Goal: Information Seeking & Learning: Learn about a topic

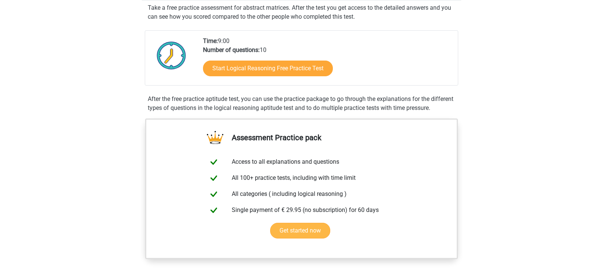
scroll to position [43, 0]
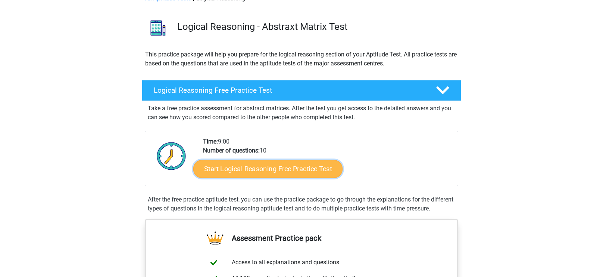
click at [299, 170] on link "Start Logical Reasoning Free Practice Test" at bounding box center [267, 168] width 149 height 18
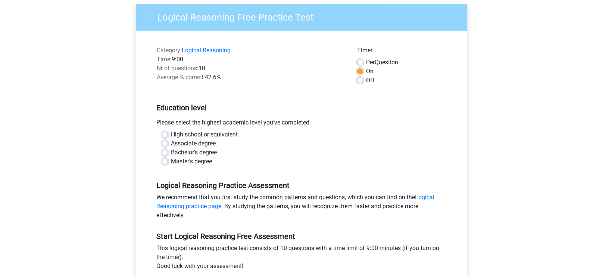
scroll to position [71, 0]
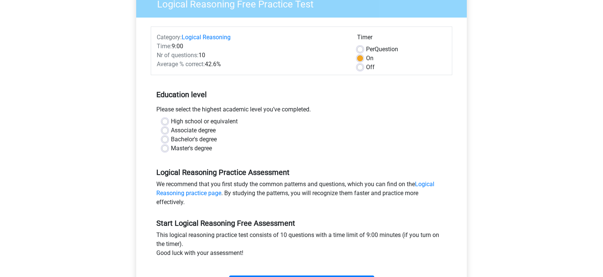
click at [202, 150] on label "Master's degree" at bounding box center [191, 148] width 41 height 9
click at [168, 150] on input "Master's degree" at bounding box center [165, 147] width 6 height 7
radio input "true"
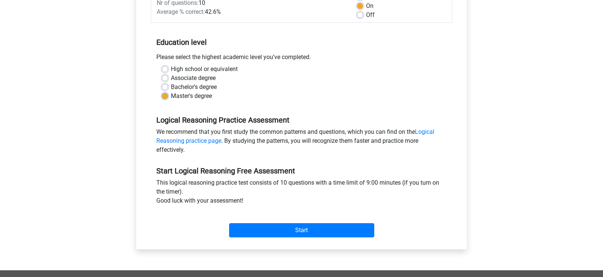
scroll to position [254, 0]
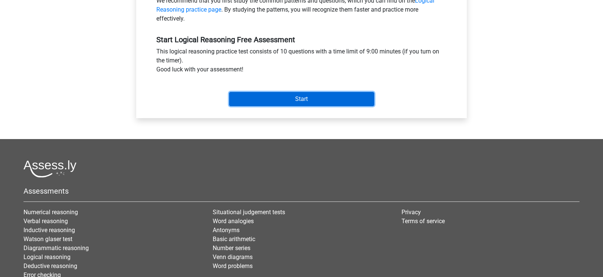
click at [305, 103] on input "Start" at bounding box center [301, 99] width 145 height 14
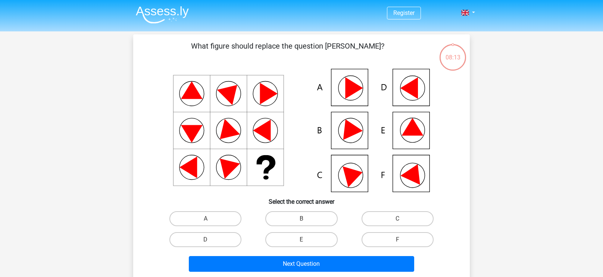
click at [311, 210] on div "B" at bounding box center [301, 218] width 96 height 21
click at [313, 217] on label "B" at bounding box center [301, 218] width 72 height 15
click at [306, 218] on input "B" at bounding box center [304, 220] width 5 height 5
radio input "true"
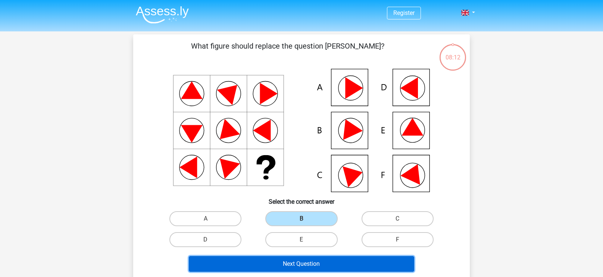
click at [323, 270] on button "Next Question" at bounding box center [302, 264] width 226 height 16
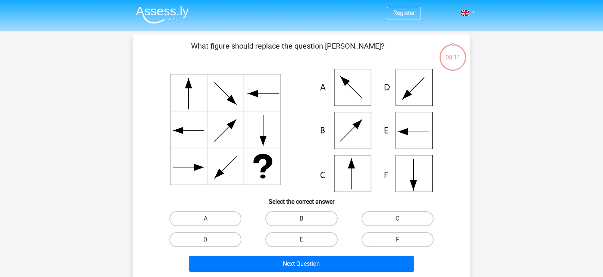
scroll to position [34, 0]
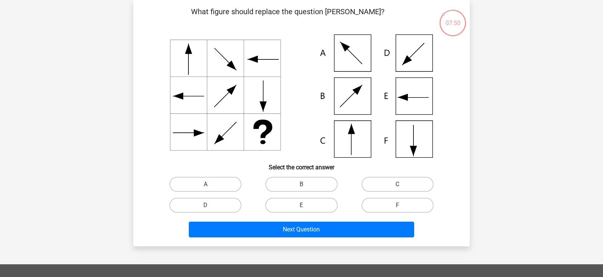
click at [404, 182] on label "C" at bounding box center [398, 184] width 72 height 15
click at [402, 184] on input "C" at bounding box center [399, 186] width 5 height 5
radio input "true"
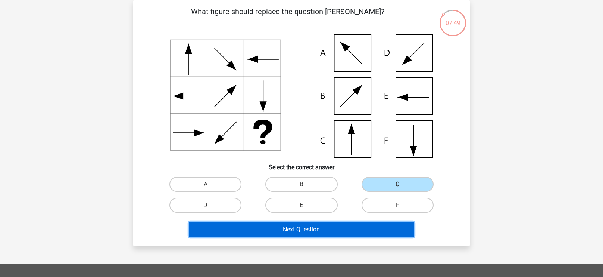
click at [355, 224] on button "Next Question" at bounding box center [302, 229] width 226 height 16
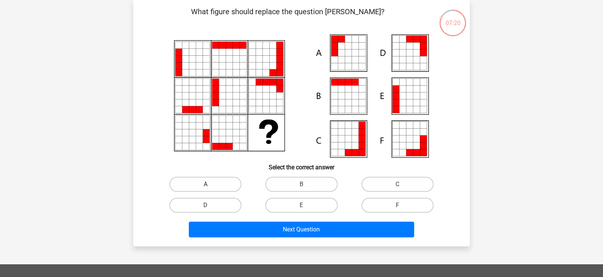
click at [193, 187] on label "A" at bounding box center [205, 184] width 72 height 15
click at [206, 187] on input "A" at bounding box center [208, 186] width 5 height 5
radio input "true"
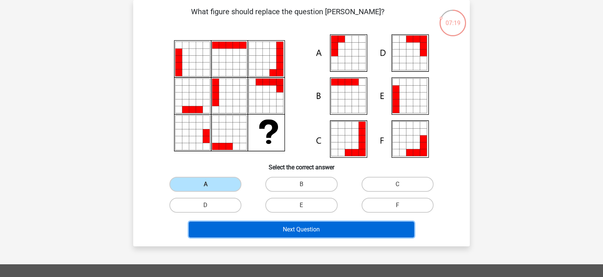
click at [306, 234] on button "Next Question" at bounding box center [302, 229] width 226 height 16
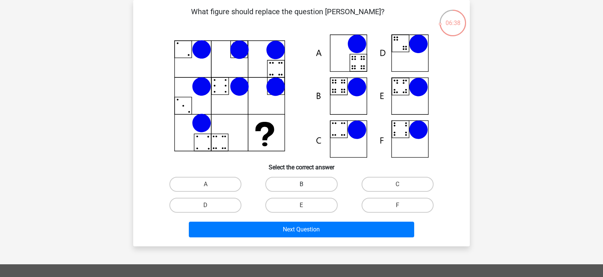
click at [305, 190] on label "B" at bounding box center [301, 184] width 72 height 15
click at [305, 189] on input "B" at bounding box center [304, 186] width 5 height 5
radio input "true"
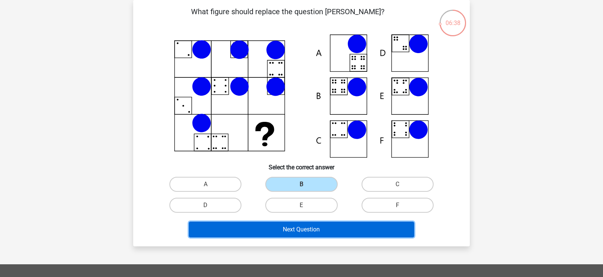
click at [307, 223] on button "Next Question" at bounding box center [302, 229] width 226 height 16
